Goal: Navigation & Orientation: Find specific page/section

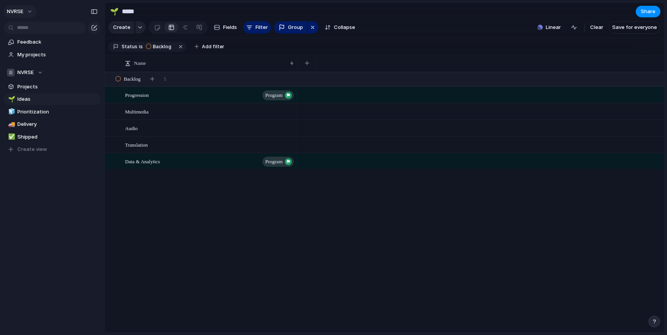
click at [28, 14] on button "NVRSE" at bounding box center [19, 11] width 33 height 12
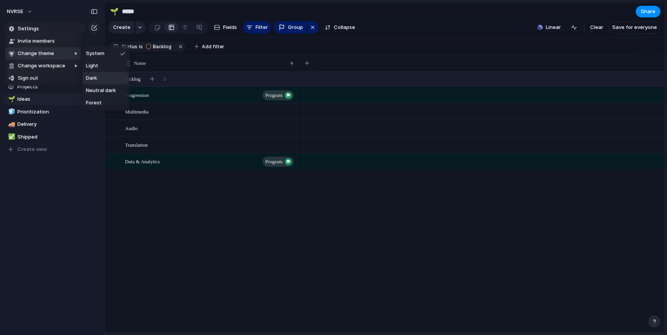
click at [100, 76] on li "Dark" at bounding box center [106, 78] width 46 height 12
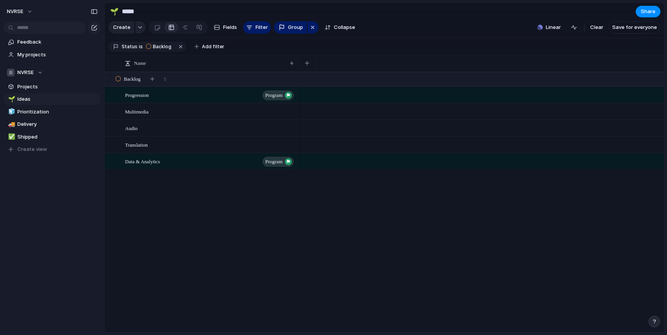
click at [76, 118] on div "🌱 Ideas 🧊 Prioritization 🚚 Delivery ✅ Shipped To pick up a draggable item, pres…" at bounding box center [52, 124] width 96 height 62
click at [69, 116] on link "🧊 Prioritization" at bounding box center [52, 112] width 96 height 12
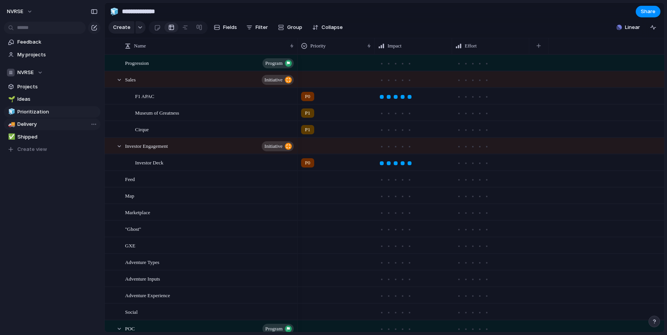
click at [67, 127] on span "Delivery" at bounding box center [57, 124] width 80 height 8
type input "********"
